Goal: Task Accomplishment & Management: Use online tool/utility

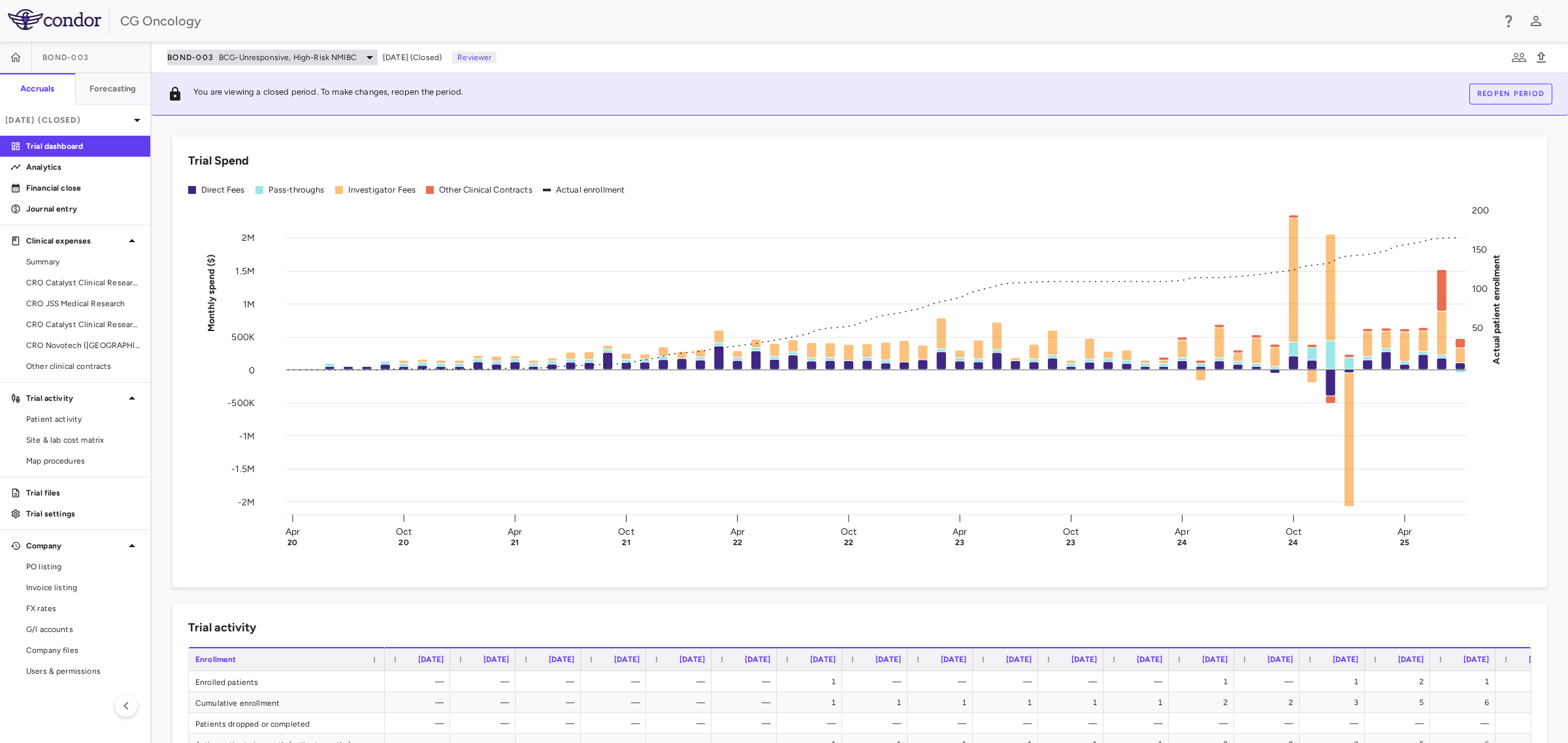
click at [334, 57] on span "BCG-Unresponsive, High-Risk NMIBC" at bounding box center [288, 58] width 138 height 12
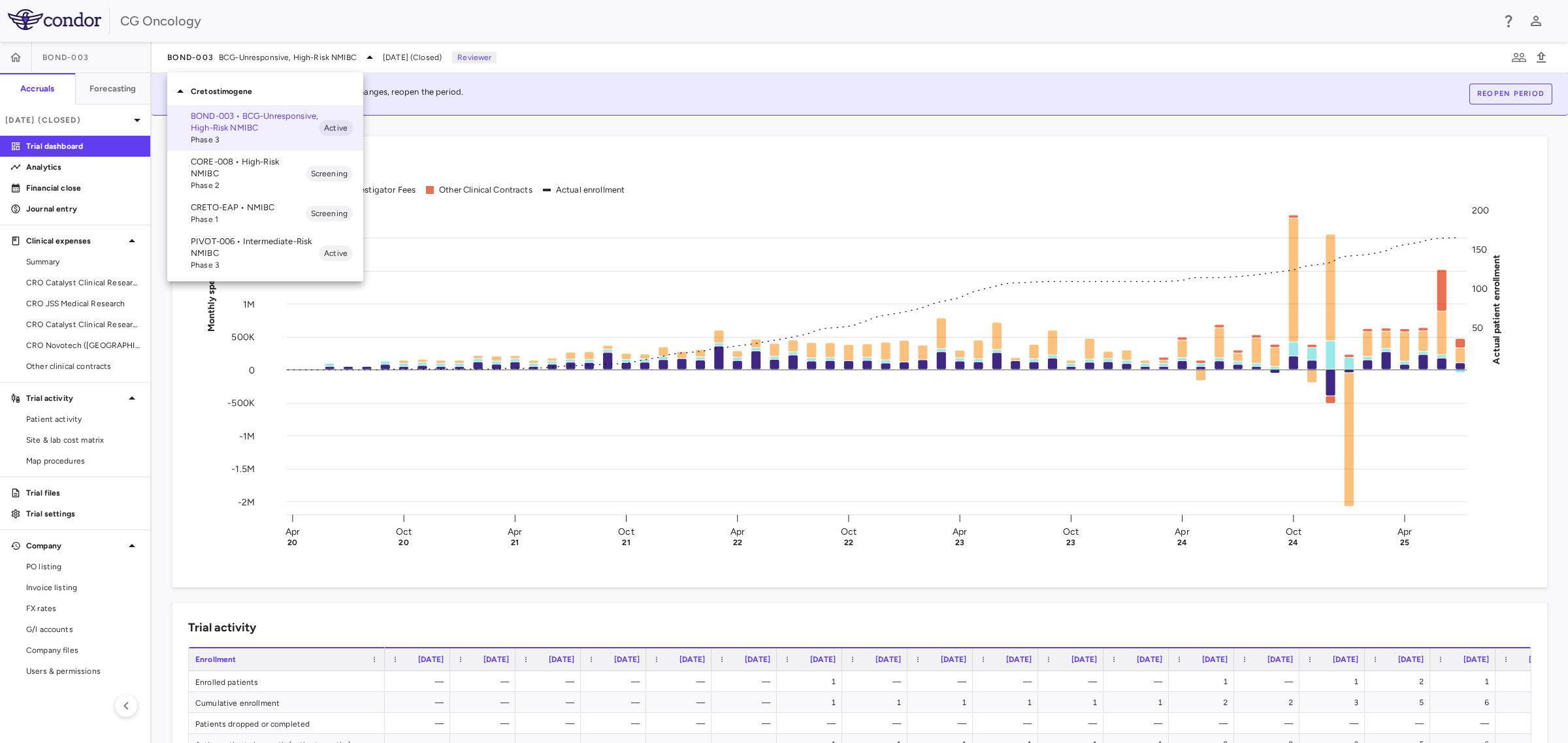
click at [214, 255] on p "PIVOT-006 • Intermediate-Risk NMIBC" at bounding box center [255, 248] width 128 height 24
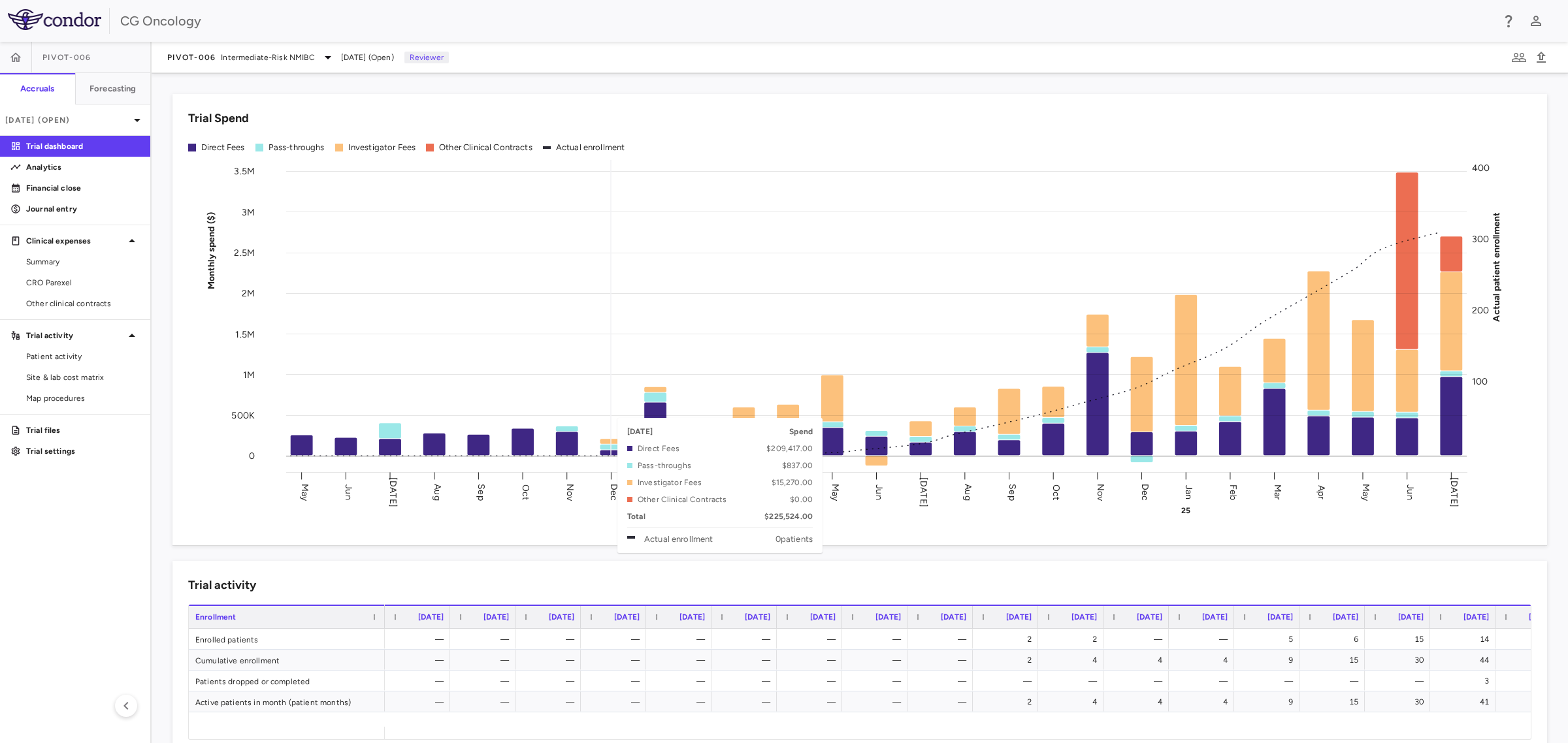
scroll to position [82, 0]
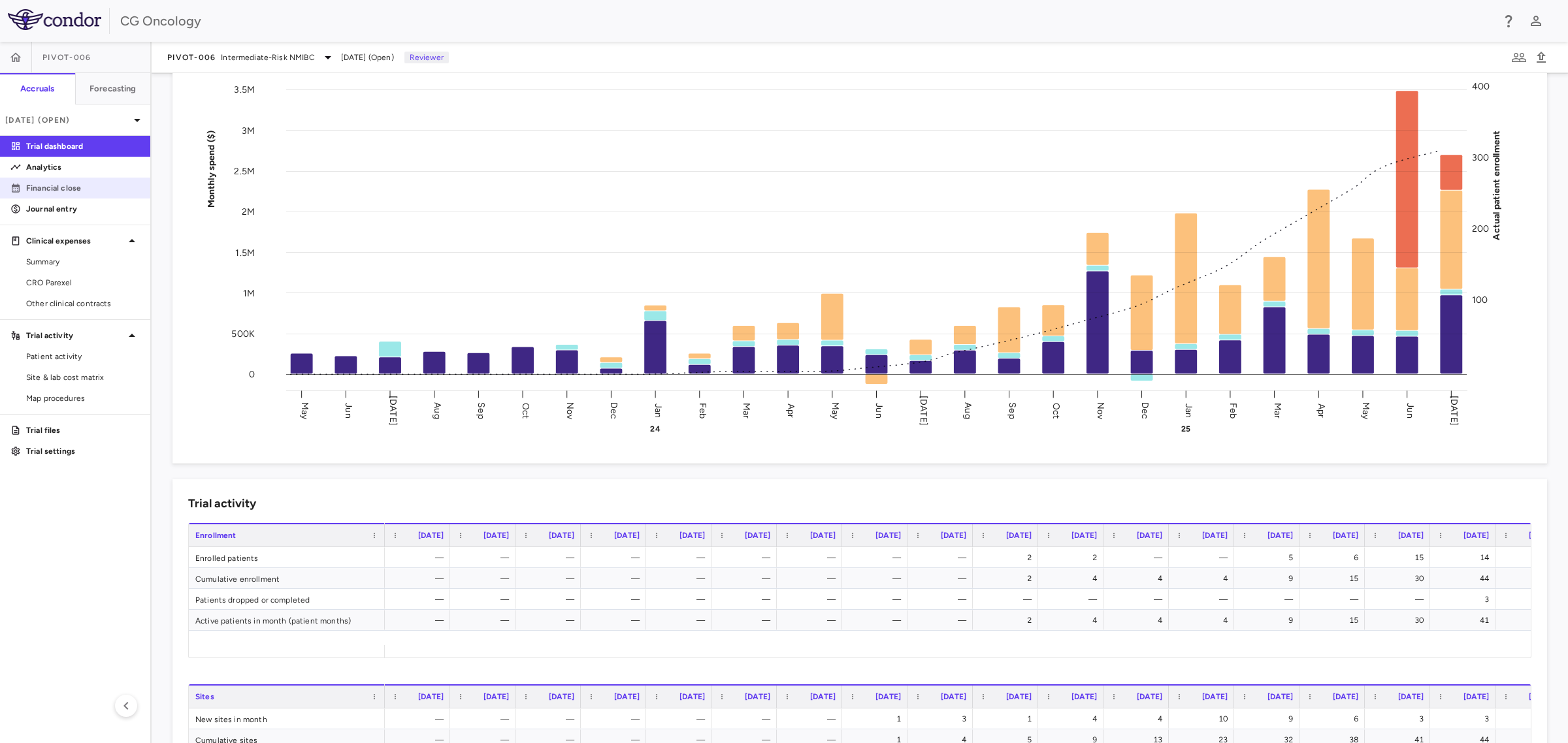
click at [60, 188] on p "Financial close" at bounding box center [83, 188] width 113 height 12
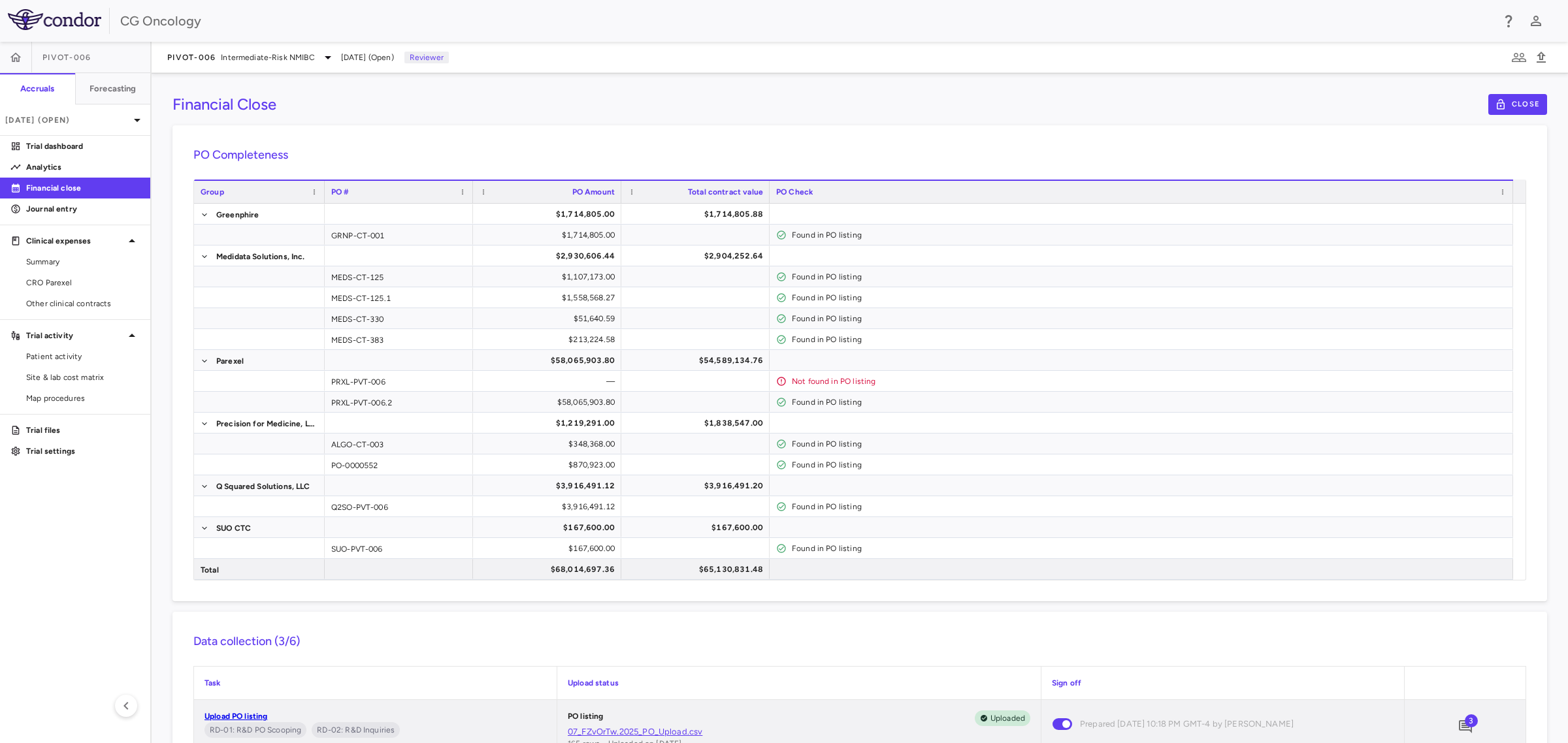
click at [646, 94] on div "Financial Close Close PO Completeness Vendor Drag here to set column labels Gro…" at bounding box center [859, 408] width 1416 height 670
click at [298, 56] on span "Intermediate-Risk NMIBC" at bounding box center [268, 58] width 94 height 12
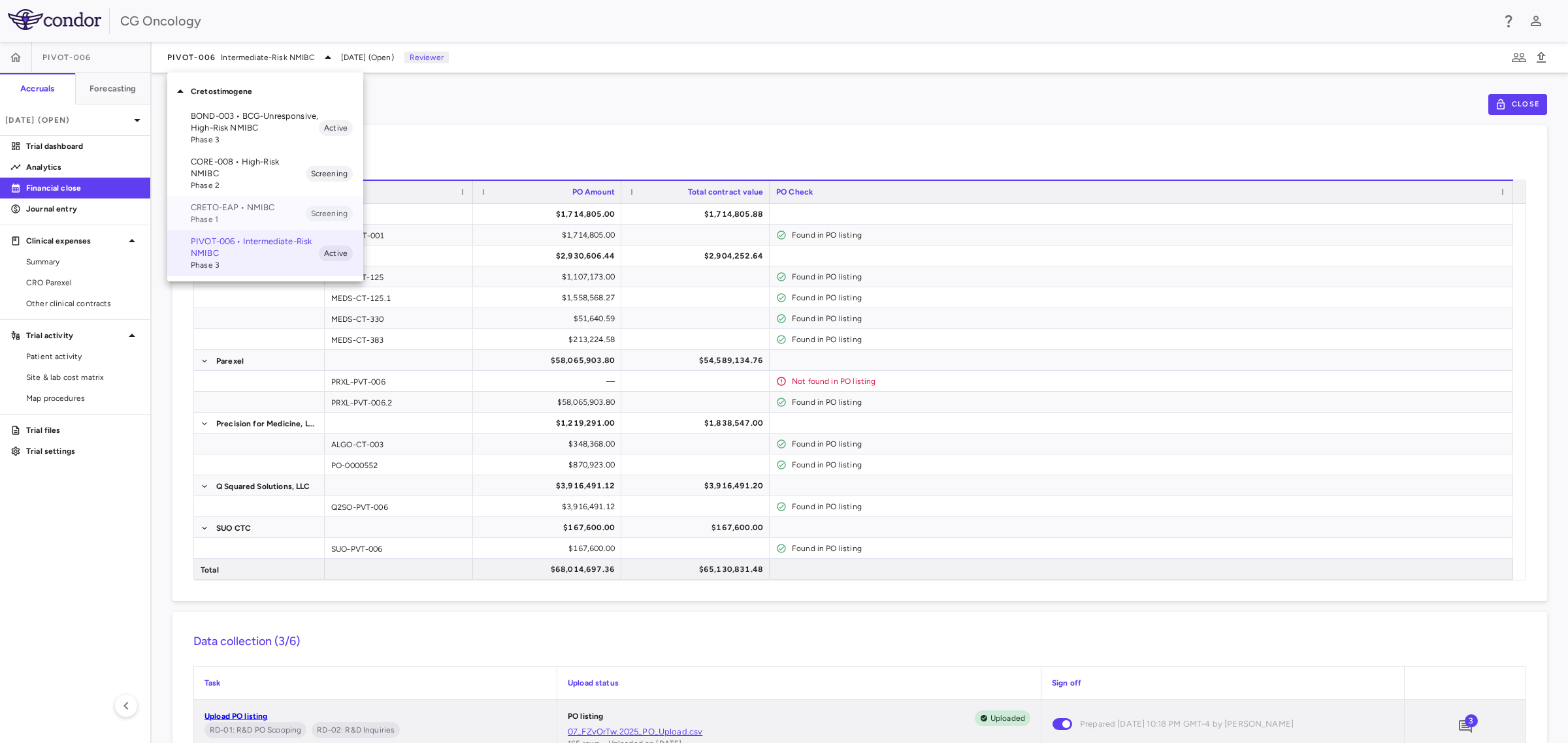
click at [237, 210] on p "CRETO-EAP • NMIBC" at bounding box center [248, 208] width 115 height 12
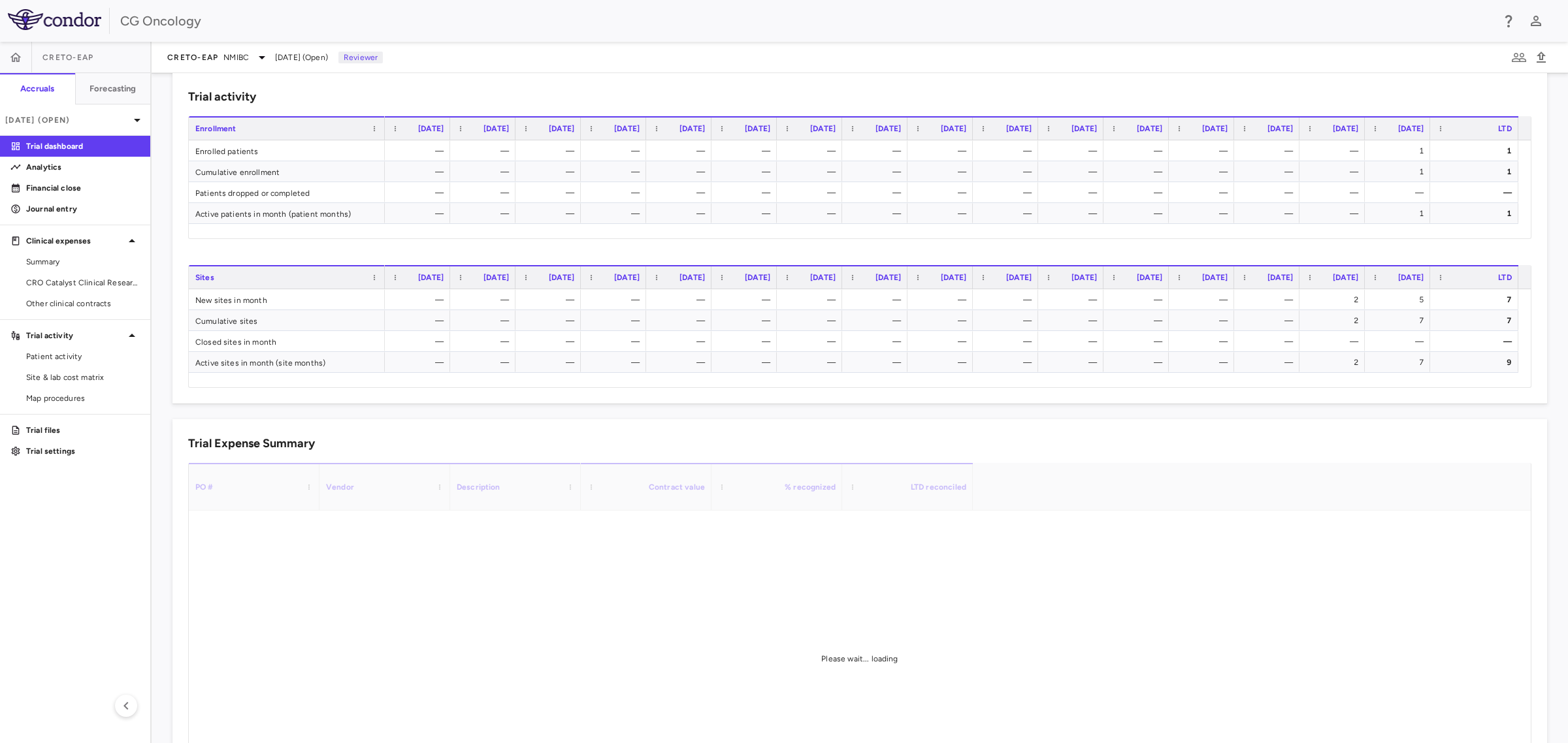
scroll to position [490, 0]
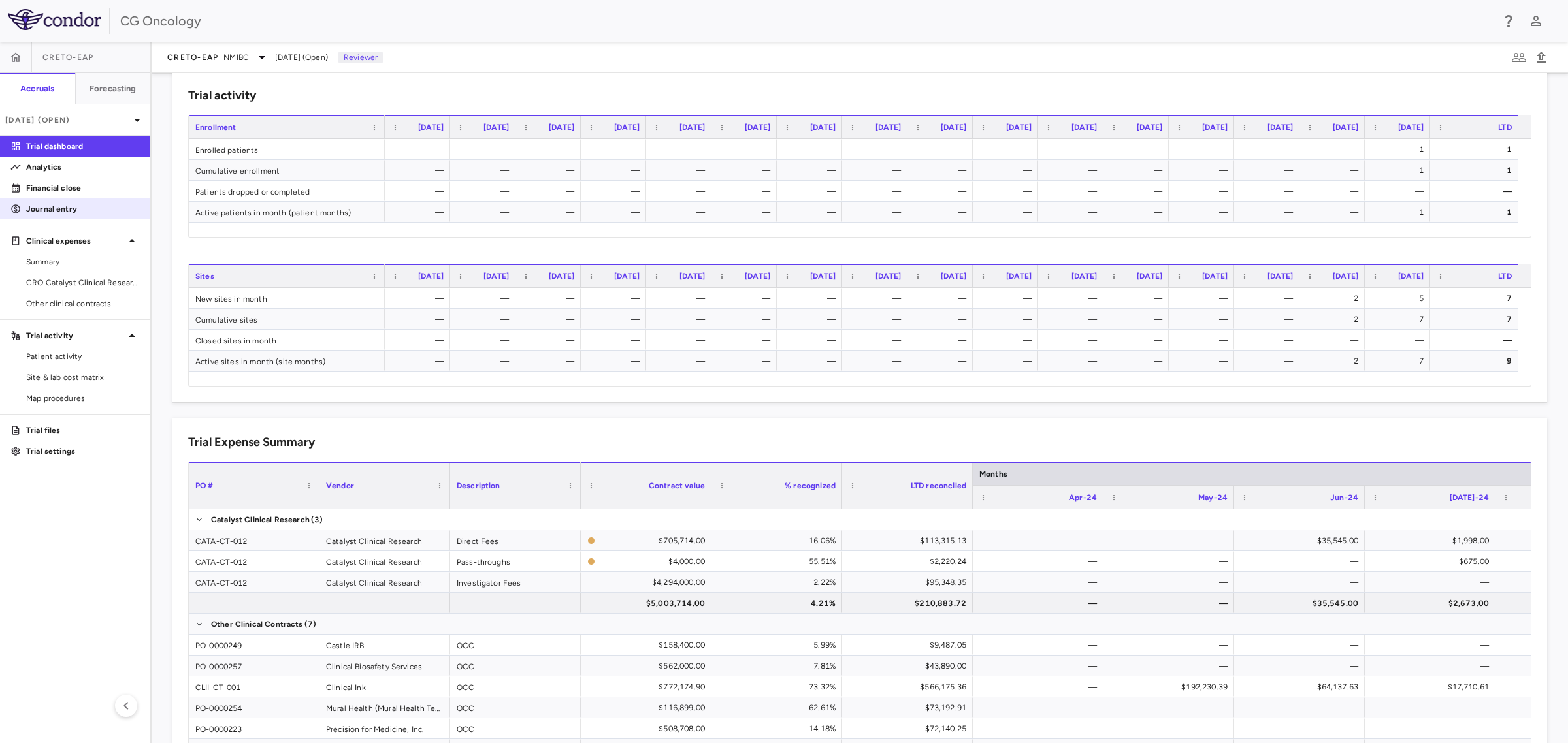
drag, startPoint x: 61, startPoint y: 183, endPoint x: 135, endPoint y: 204, distance: 76.9
click at [61, 183] on p "Financial close" at bounding box center [83, 188] width 113 height 12
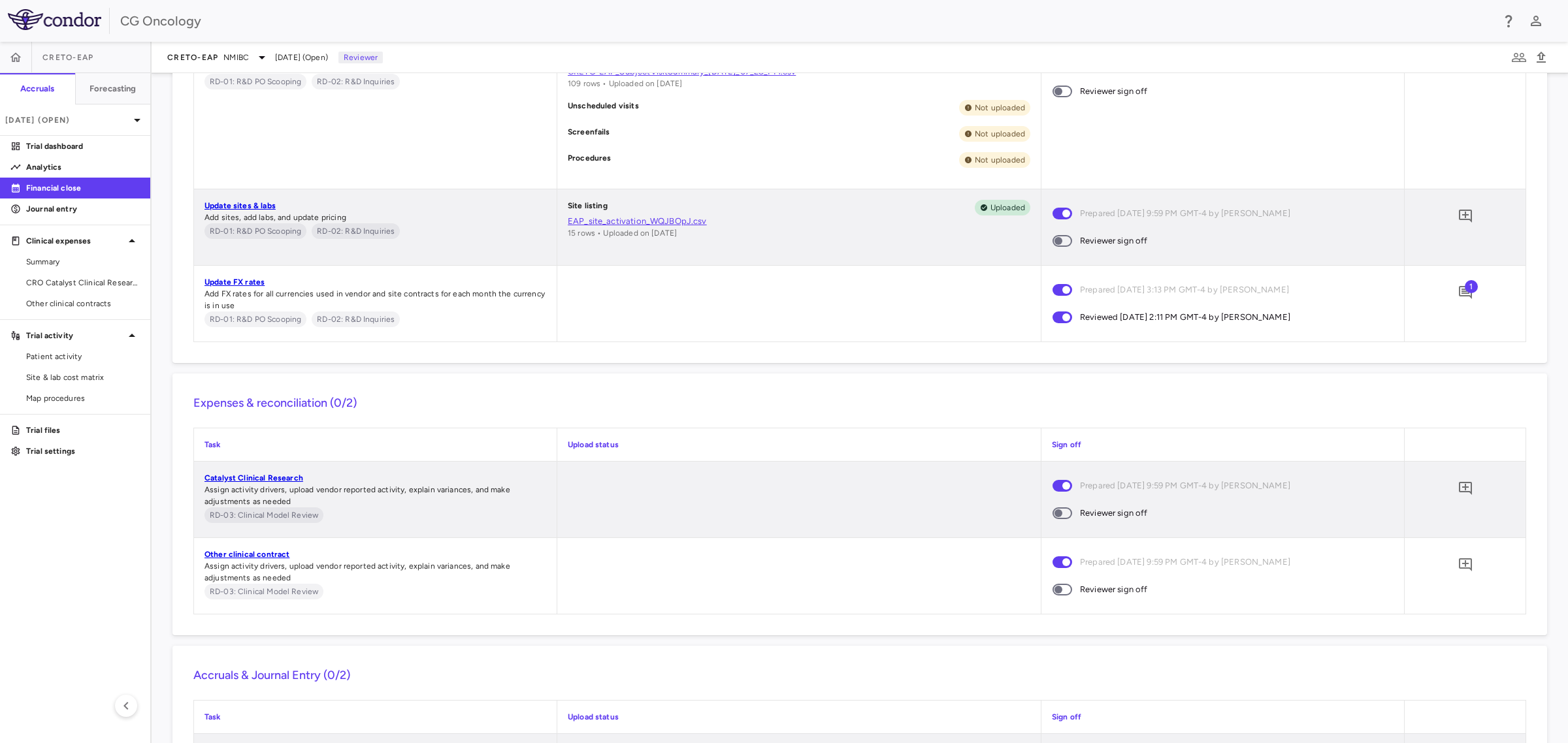
scroll to position [1183, 0]
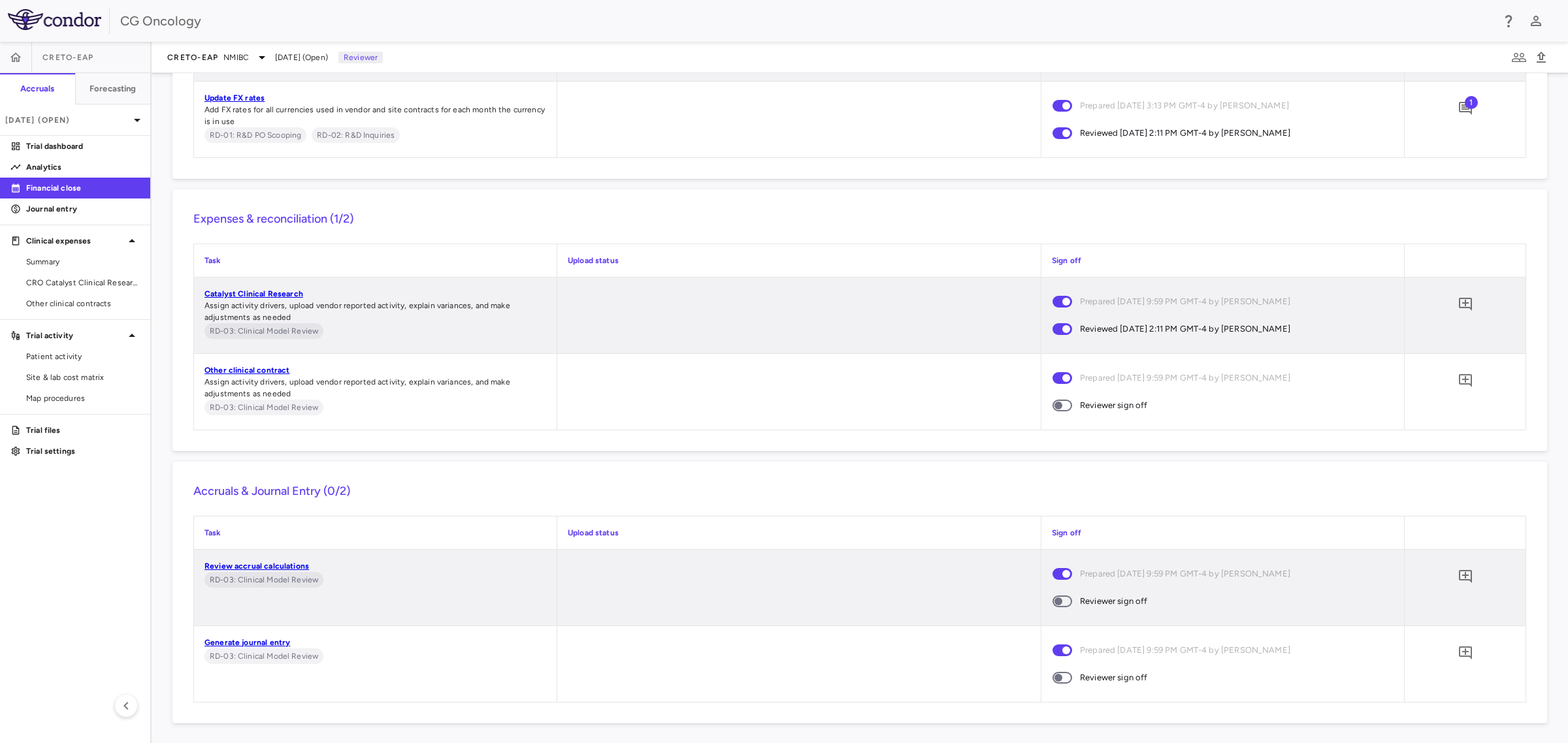
click at [1059, 409] on span at bounding box center [1062, 406] width 20 height 12
click at [1060, 606] on span at bounding box center [1062, 601] width 35 height 27
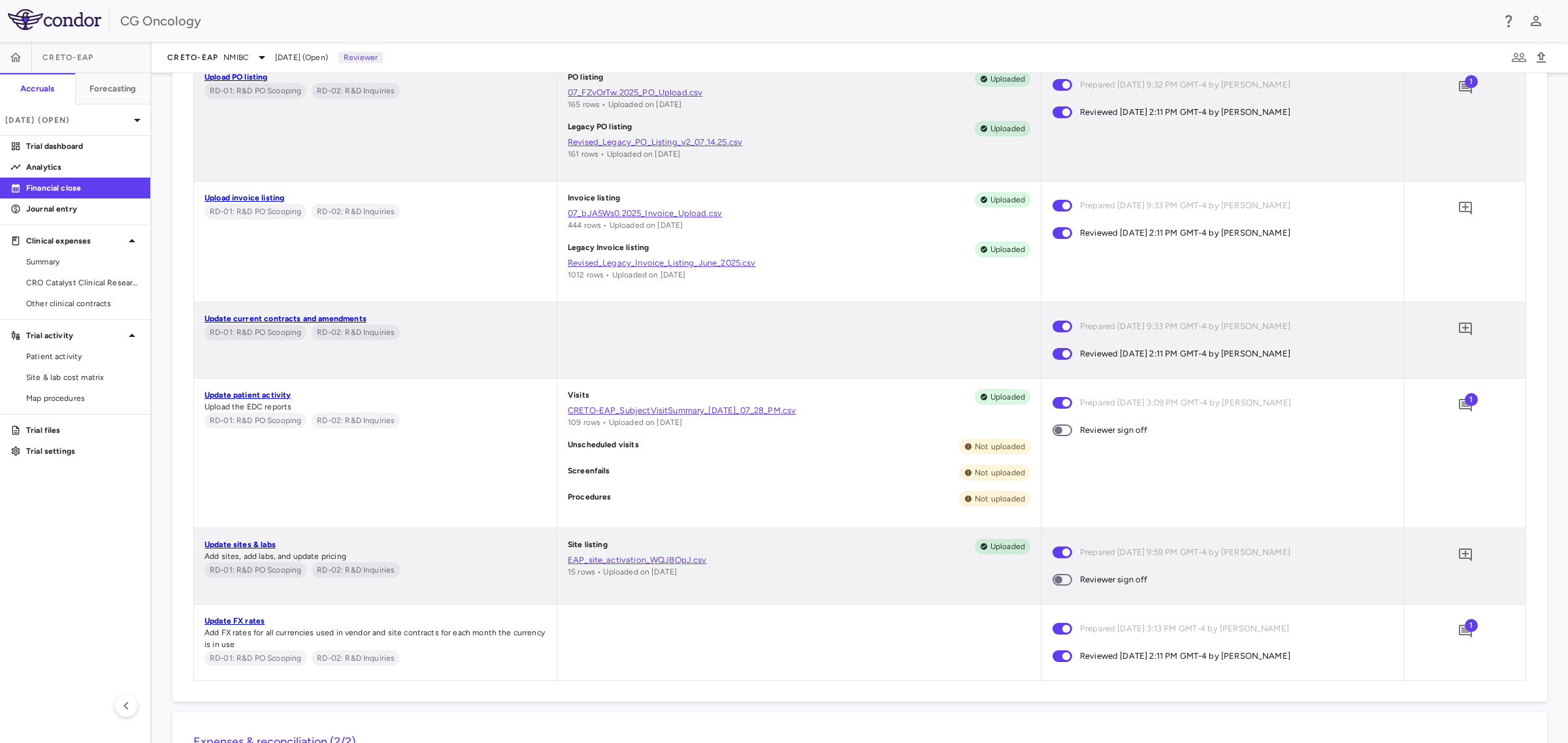
scroll to position [612, 0]
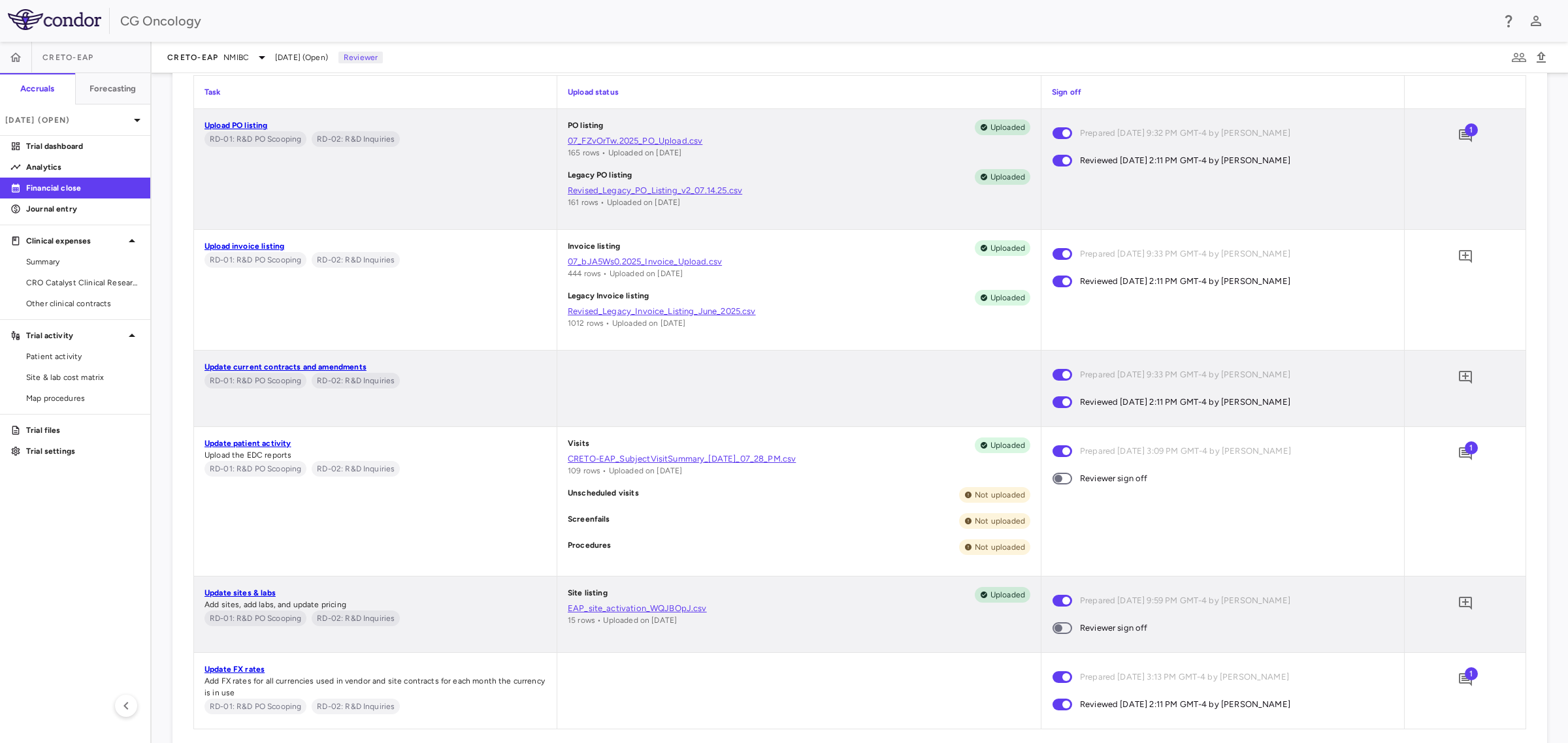
click at [535, 18] on div "CG Oncology" at bounding box center [806, 20] width 1372 height 20
